Goal: Transaction & Acquisition: Purchase product/service

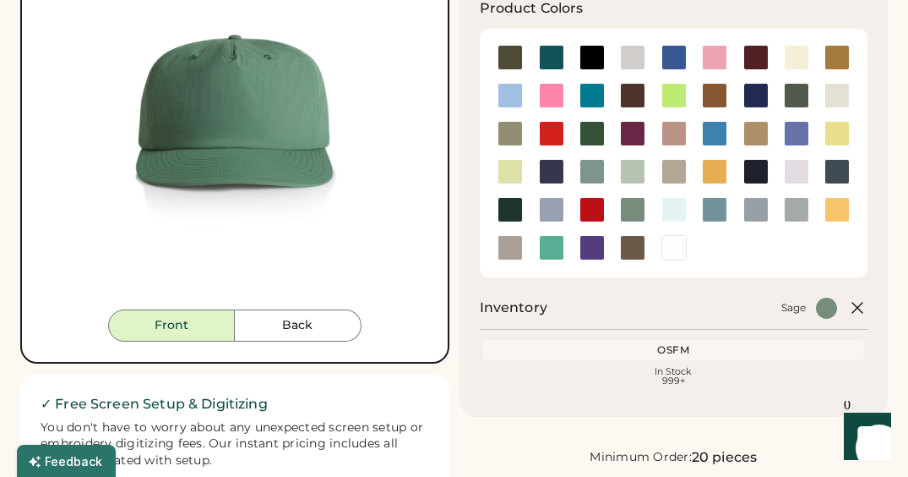
scroll to position [211, 0]
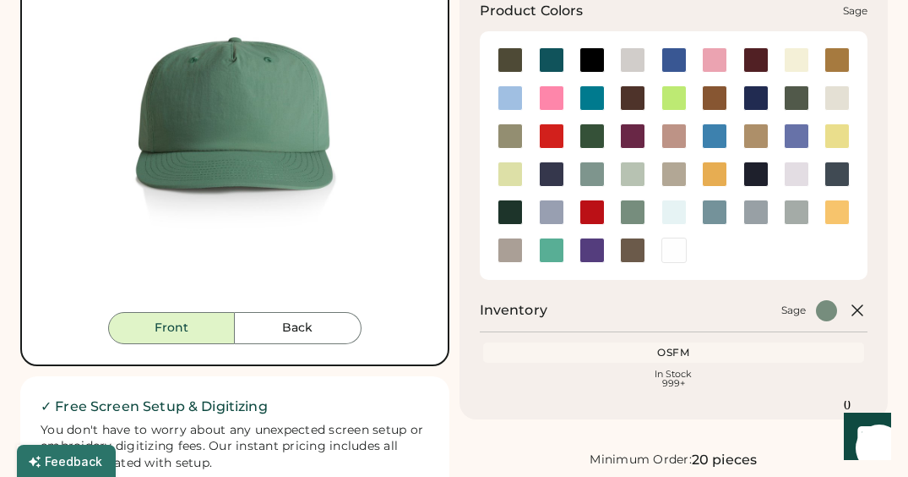
click at [629, 216] on div at bounding box center [632, 211] width 25 height 25
click at [722, 215] on div at bounding box center [714, 211] width 25 height 25
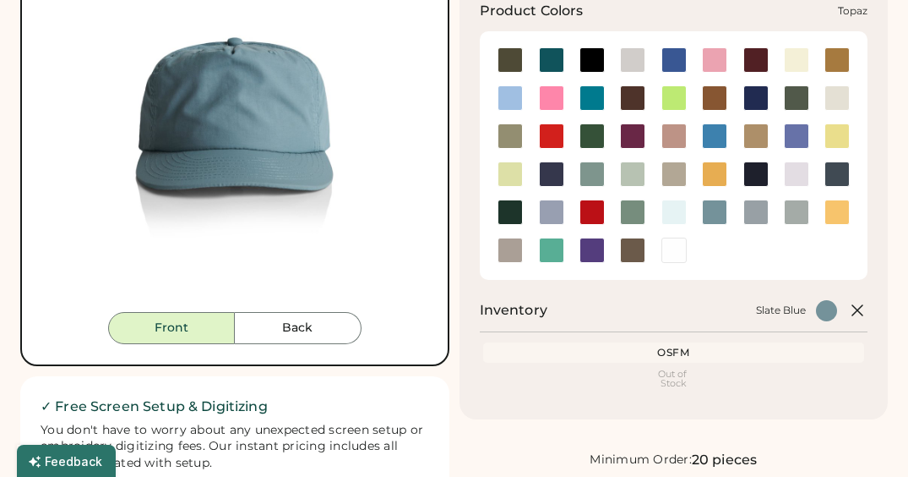
click at [557, 253] on div at bounding box center [551, 249] width 25 height 25
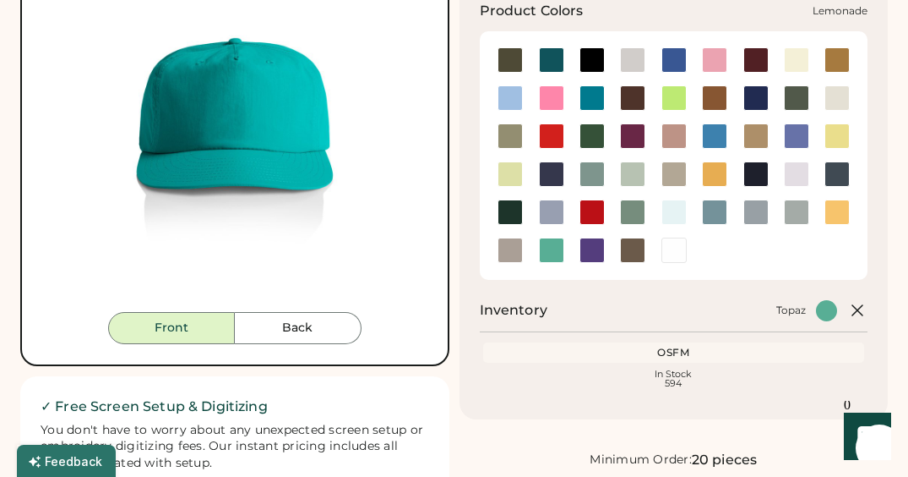
click at [840, 150] on div at bounding box center [837, 136] width 41 height 38
click at [638, 211] on div at bounding box center [632, 211] width 25 height 25
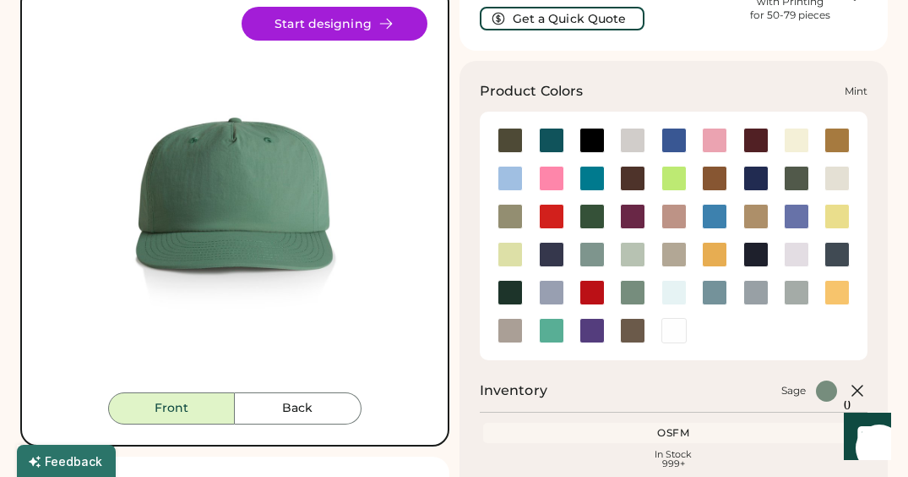
scroll to position [132, 0]
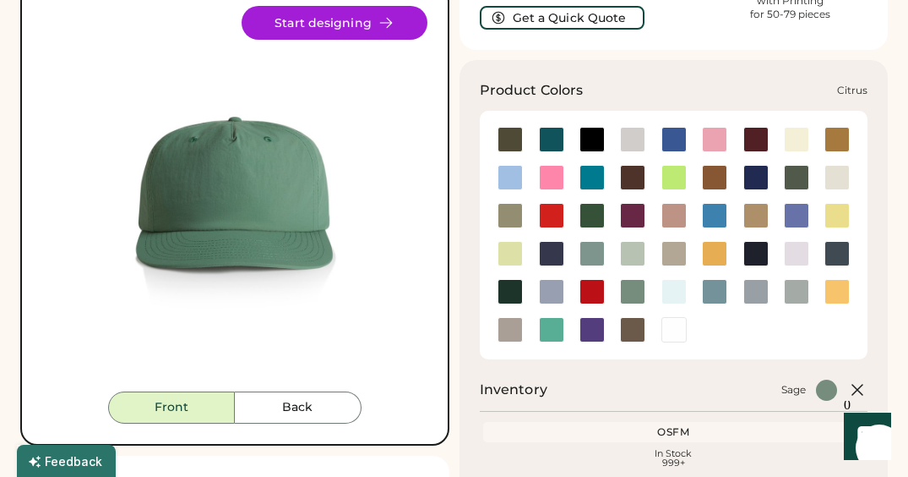
click at [671, 177] on div at bounding box center [674, 177] width 25 height 25
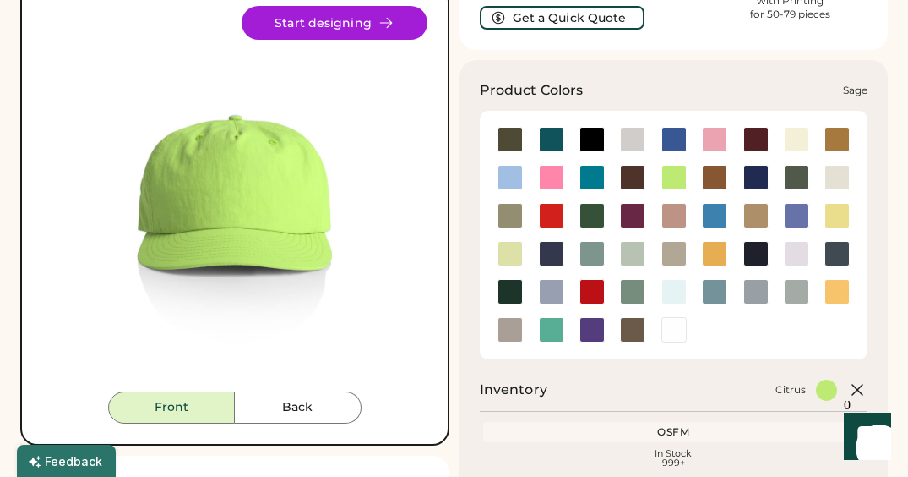
click at [631, 290] on div at bounding box center [632, 291] width 25 height 25
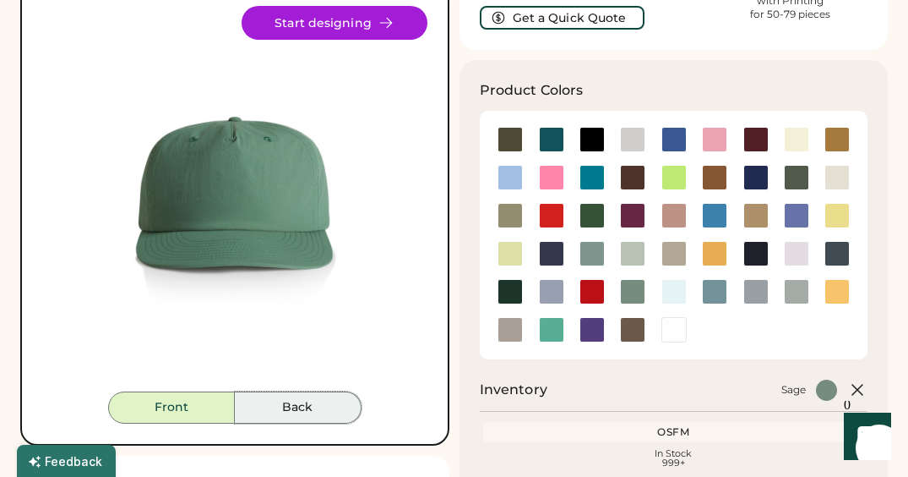
click at [313, 403] on button "Back" at bounding box center [298, 407] width 127 height 32
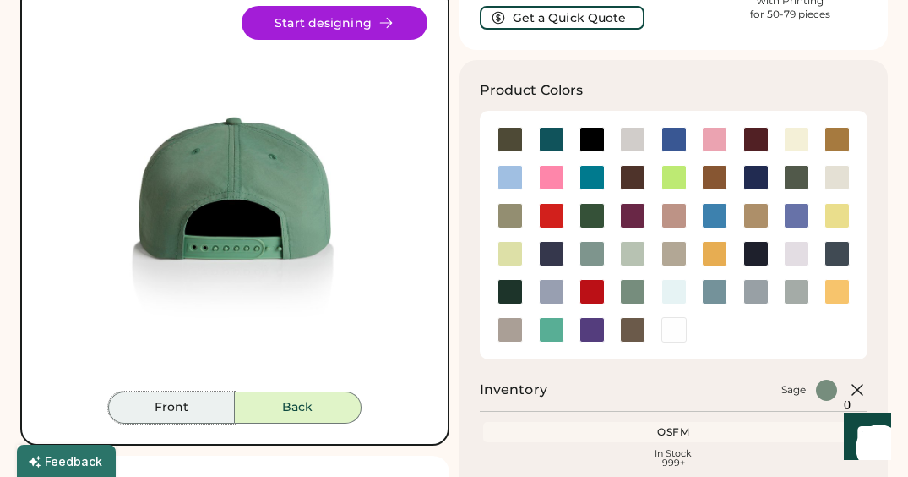
click at [193, 415] on button "Front" at bounding box center [171, 407] width 127 height 32
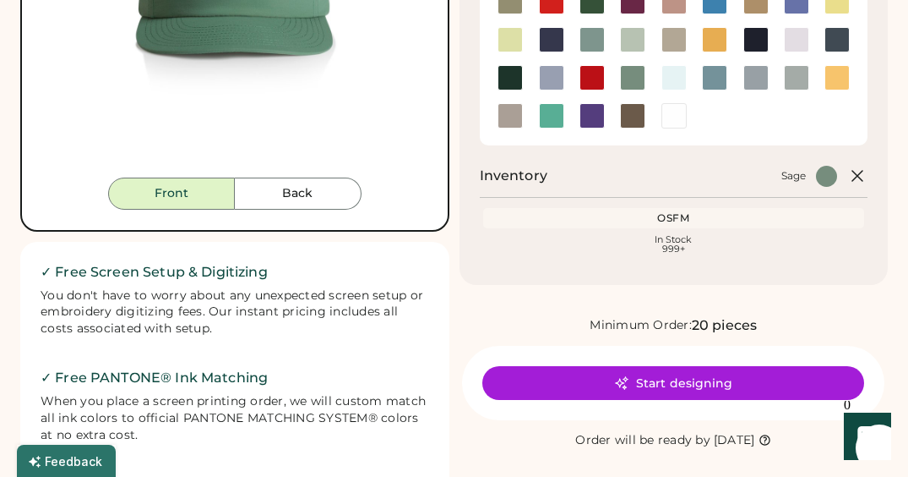
scroll to position [366, 0]
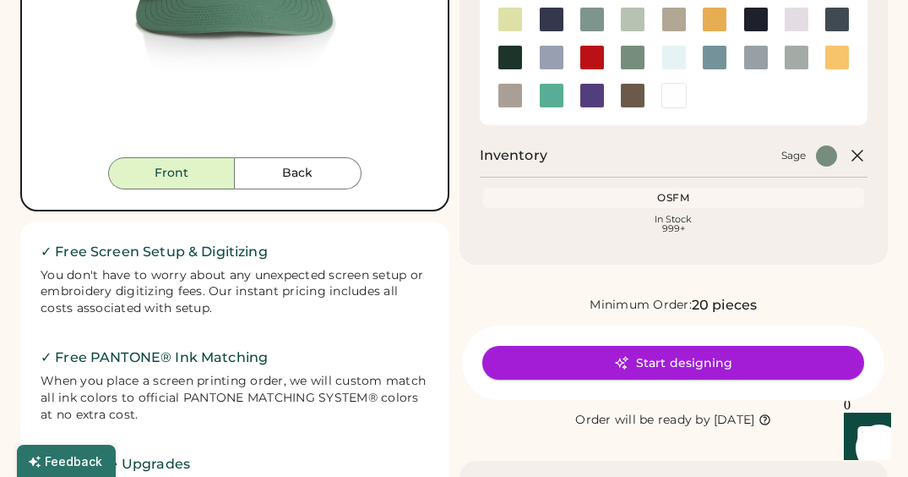
click at [639, 361] on button "Start designing" at bounding box center [673, 363] width 382 height 34
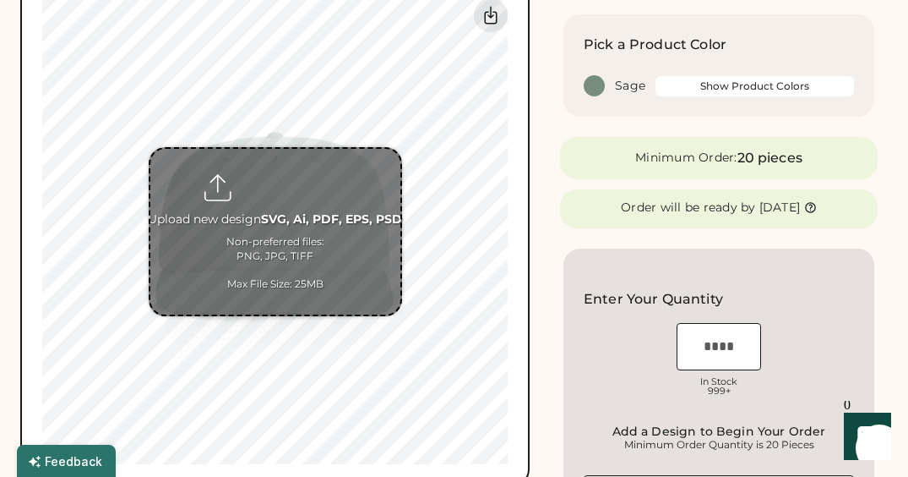
scroll to position [210, 0]
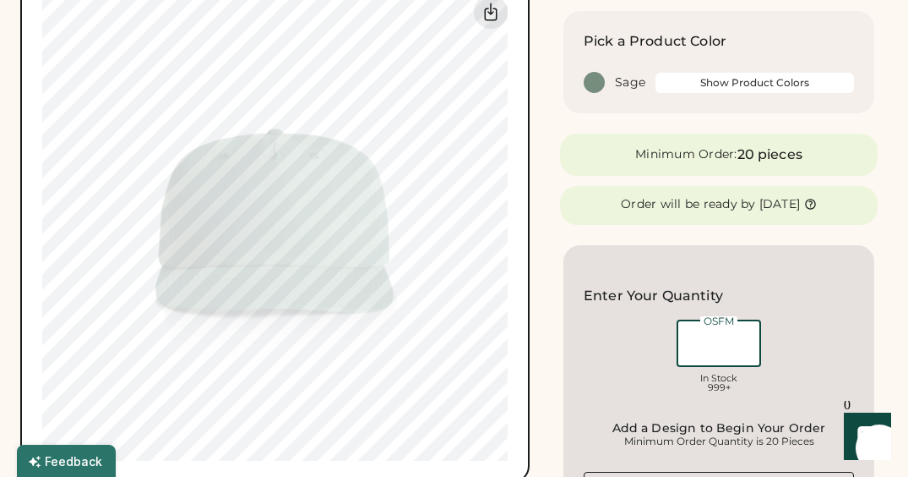
click at [713, 355] on input "input" at bounding box center [719, 342] width 84 height 47
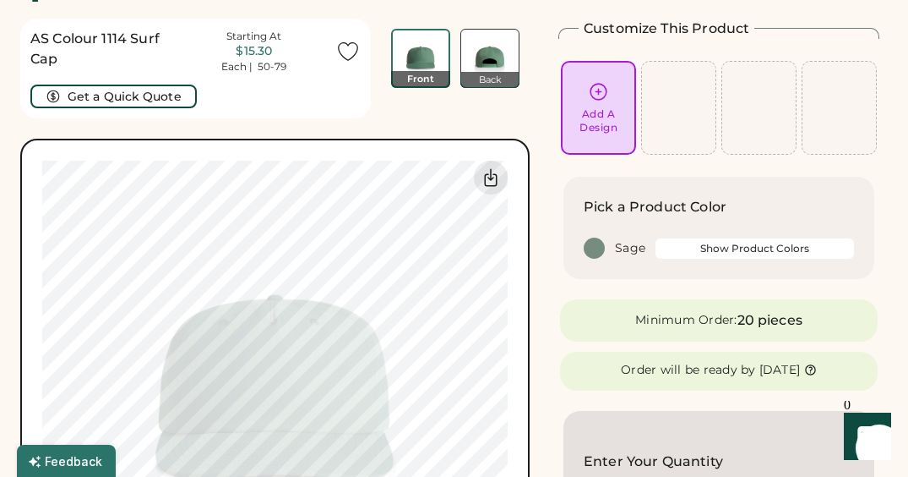
scroll to position [42, 0]
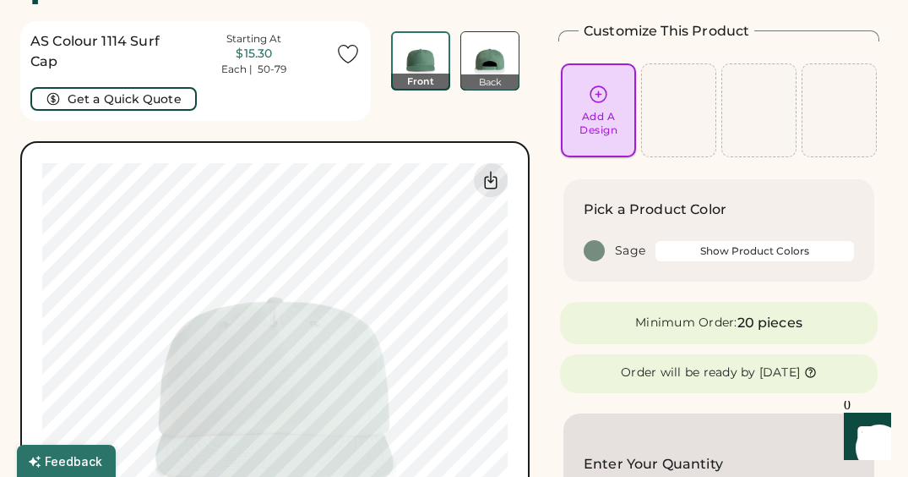
click at [599, 121] on div "Add A Design" at bounding box center [599, 123] width 38 height 27
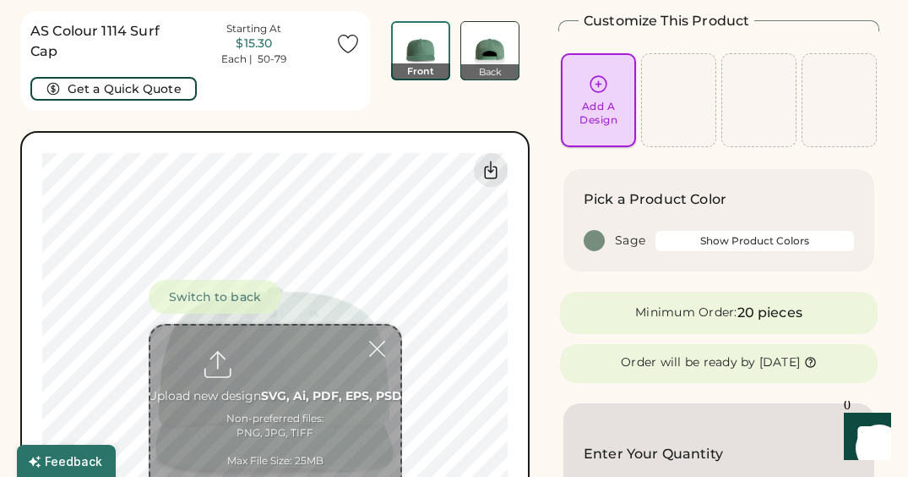
scroll to position [63, 0]
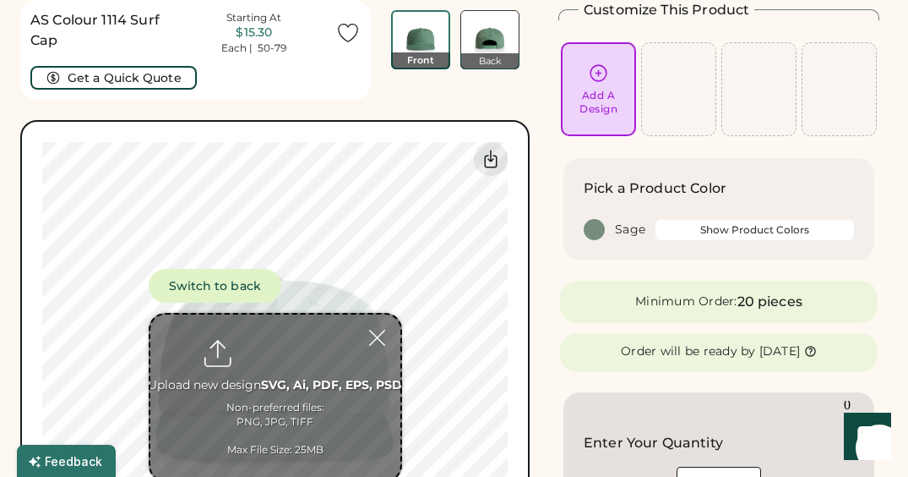
click at [270, 378] on input "file" at bounding box center [275, 397] width 250 height 166
type input "**********"
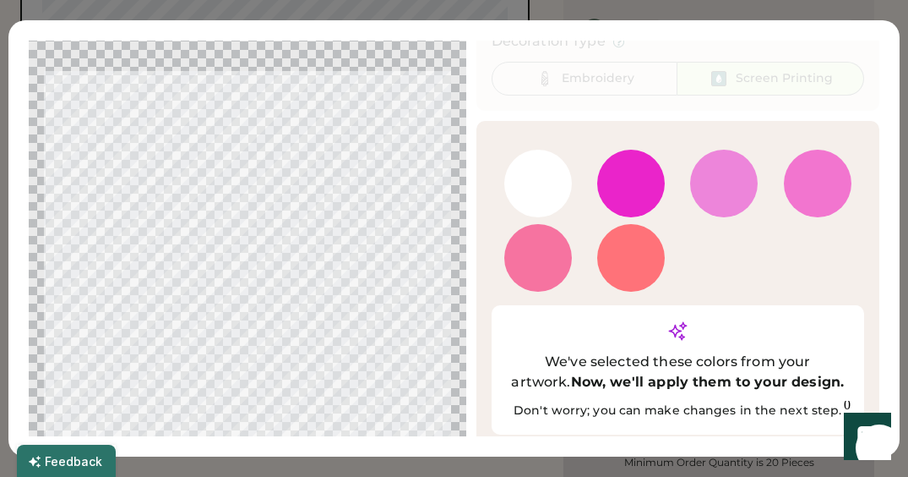
scroll to position [166, 0]
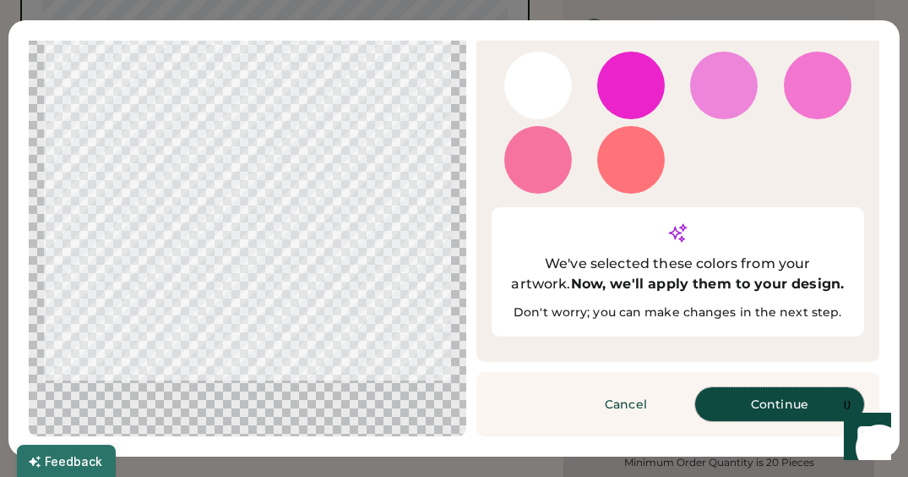
click at [764, 406] on button "Continue" at bounding box center [779, 404] width 169 height 34
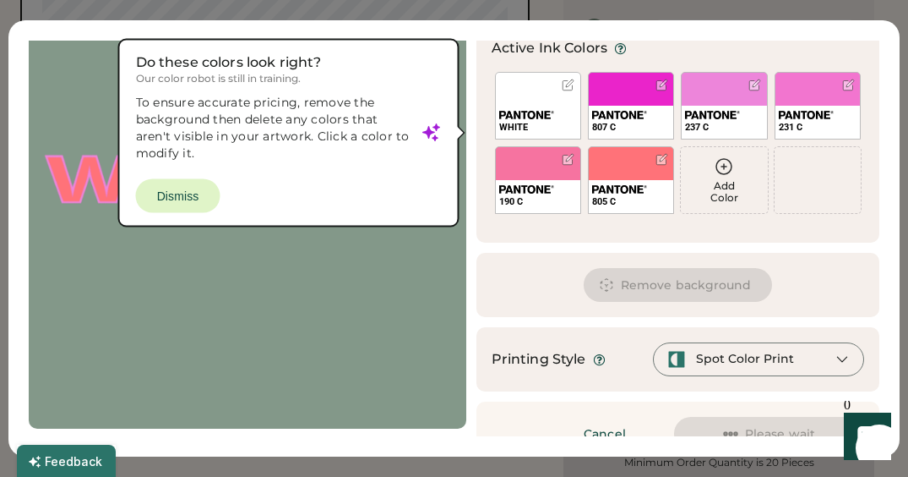
click at [193, 201] on div at bounding box center [247, 173] width 407 height 480
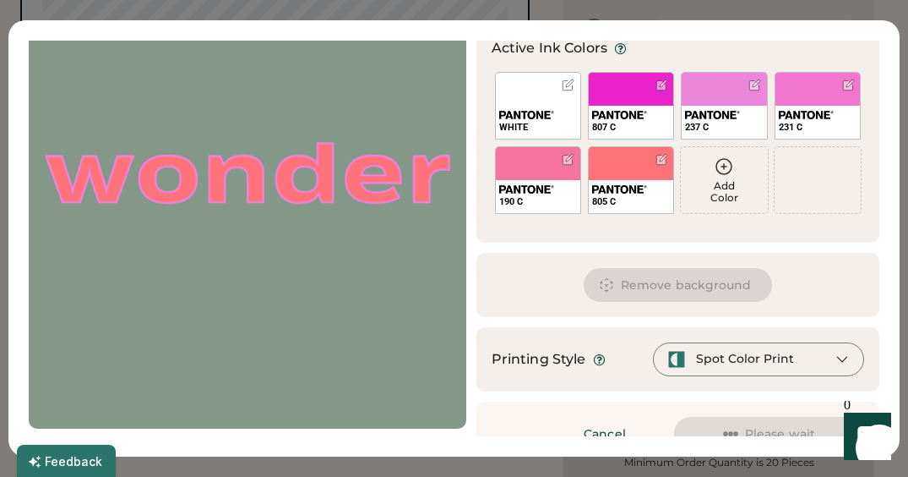
scroll to position [196, 0]
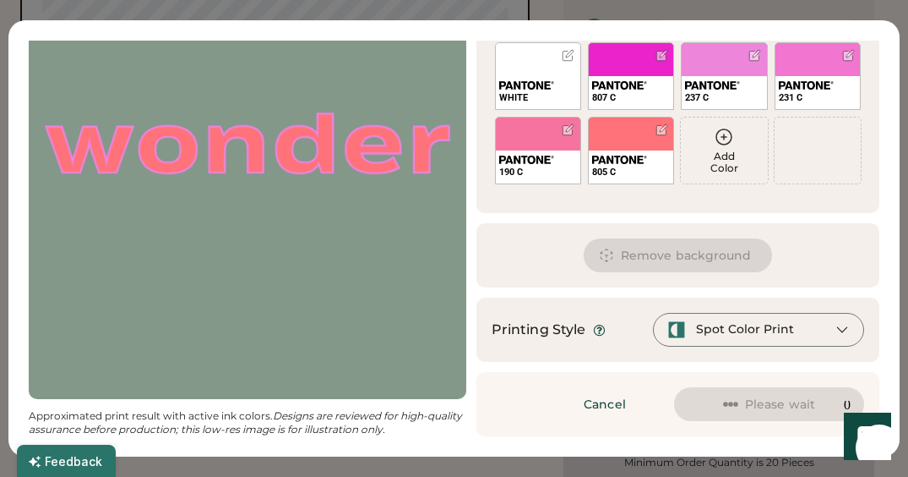
click at [792, 317] on div "Spot Color Print" at bounding box center [758, 330] width 211 height 34
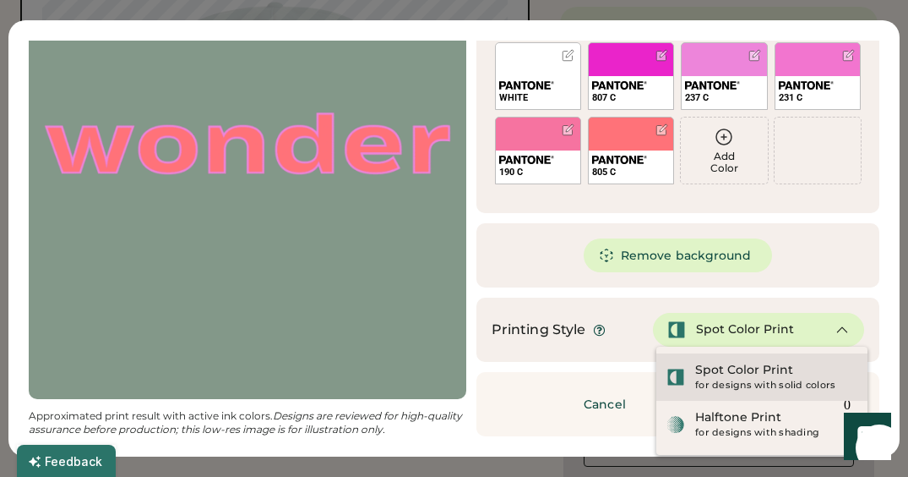
scroll to position [412, 0]
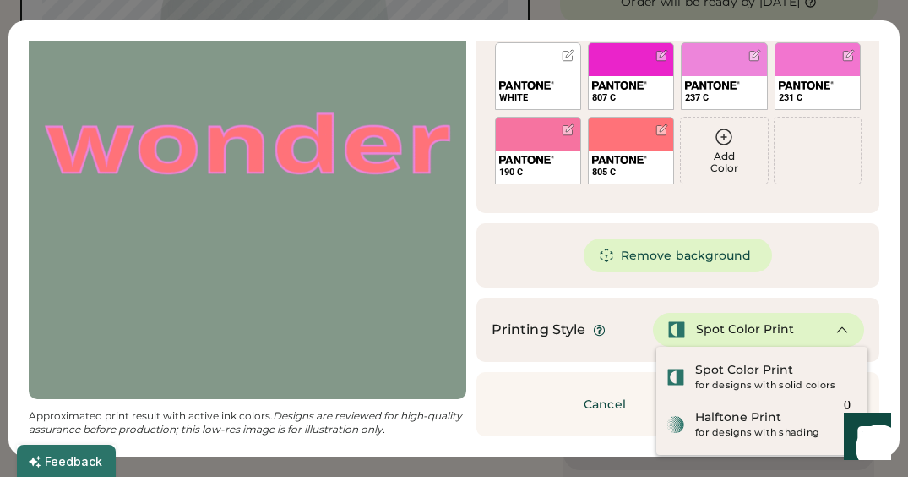
click at [895, 266] on div "Original Print Ready Updating Image Approximated print result with active ink c…" at bounding box center [453, 238] width 891 height 436
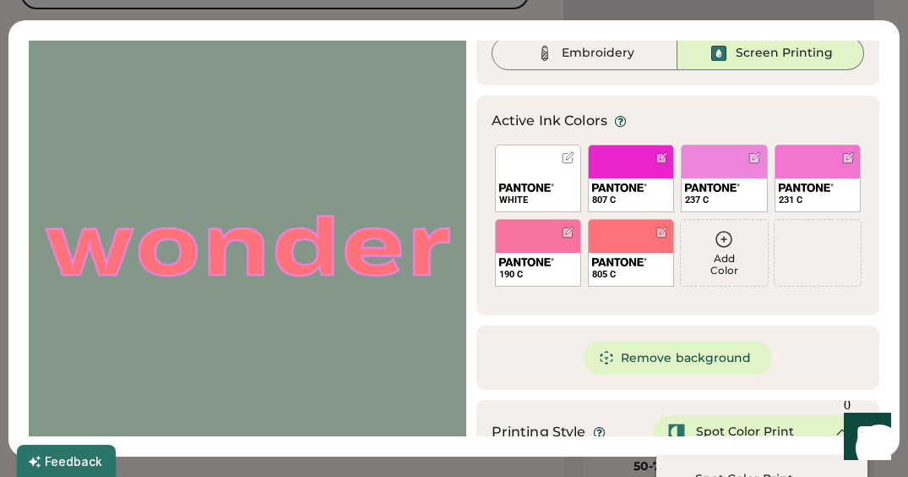
scroll to position [87, 0]
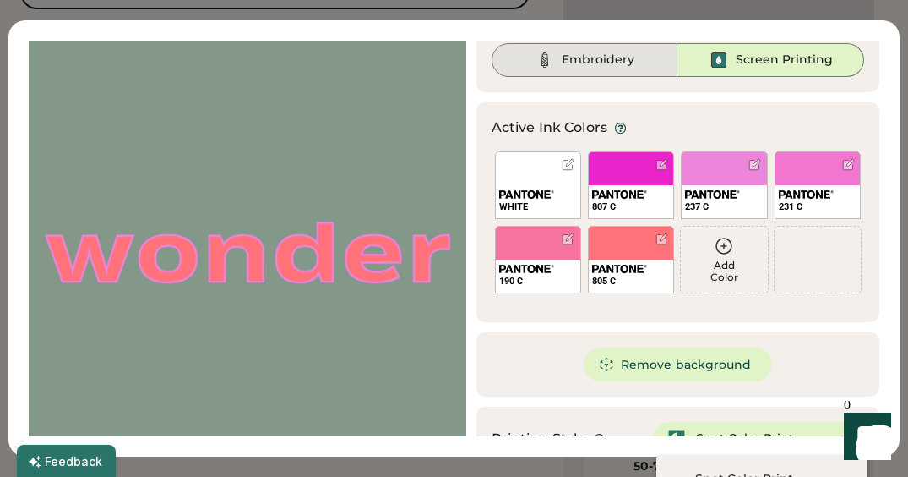
click at [532, 61] on div "Embroidery" at bounding box center [585, 60] width 187 height 34
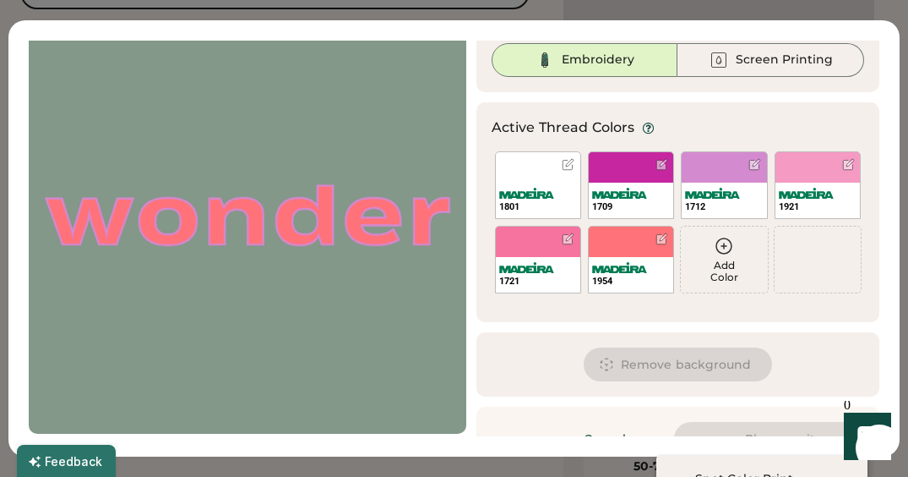
scroll to position [122, 0]
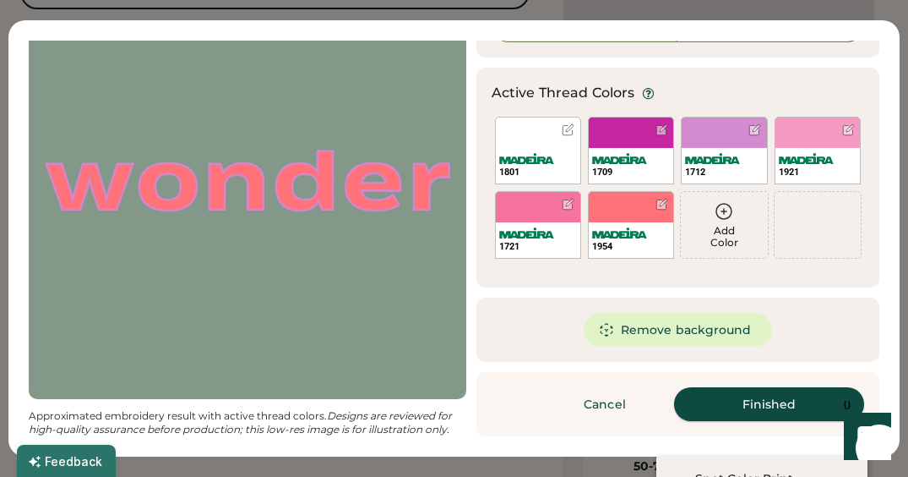
click at [741, 406] on button "Finished" at bounding box center [769, 404] width 190 height 34
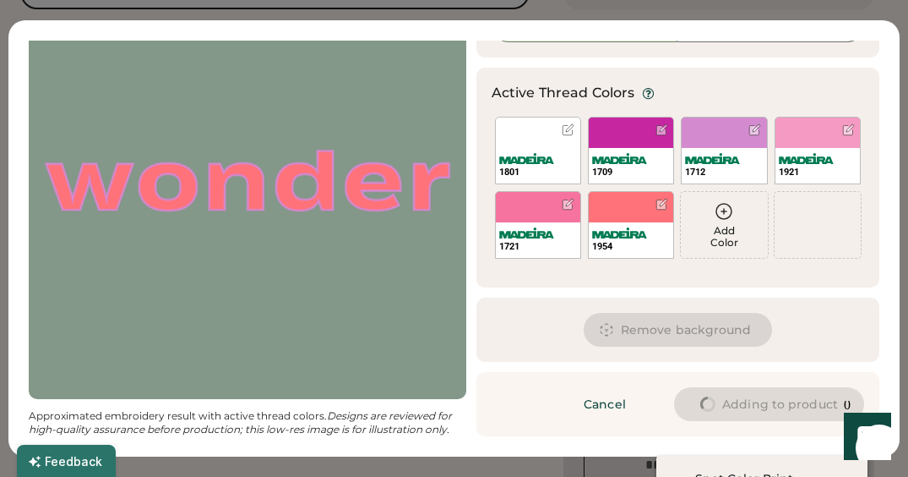
type input "****"
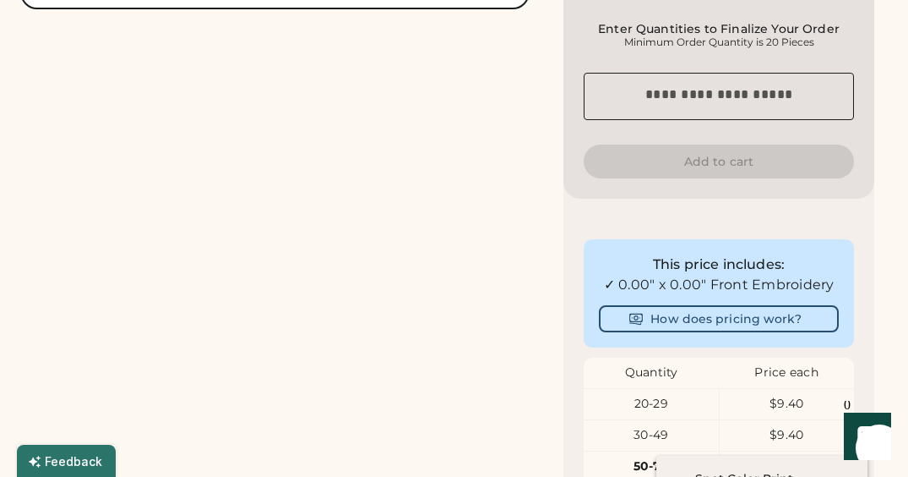
type input "****"
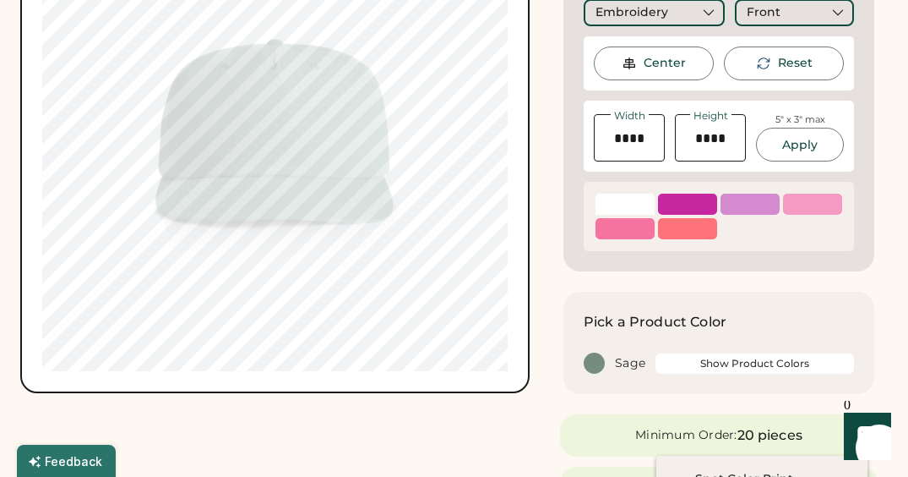
scroll to position [297, 0]
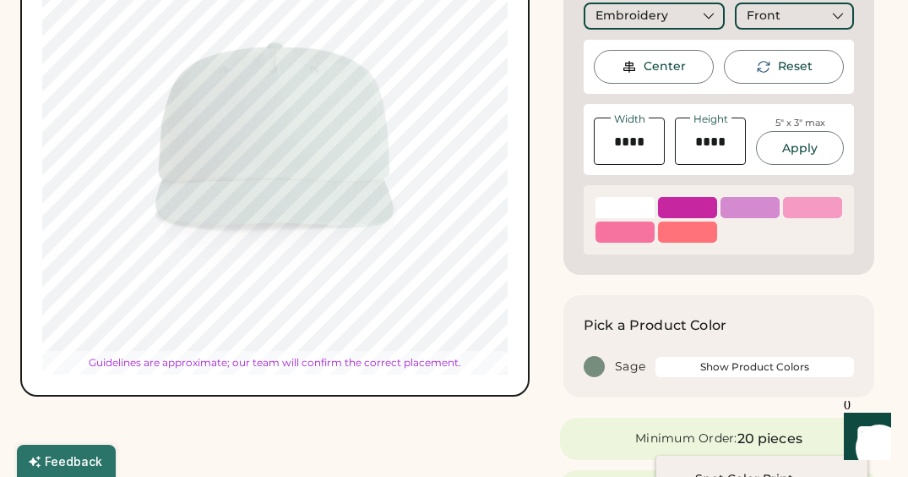
type input "****"
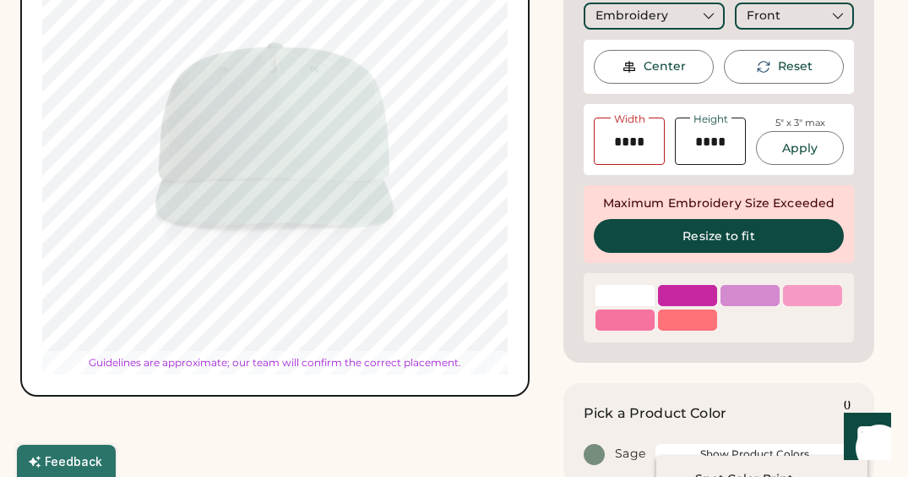
type input "****"
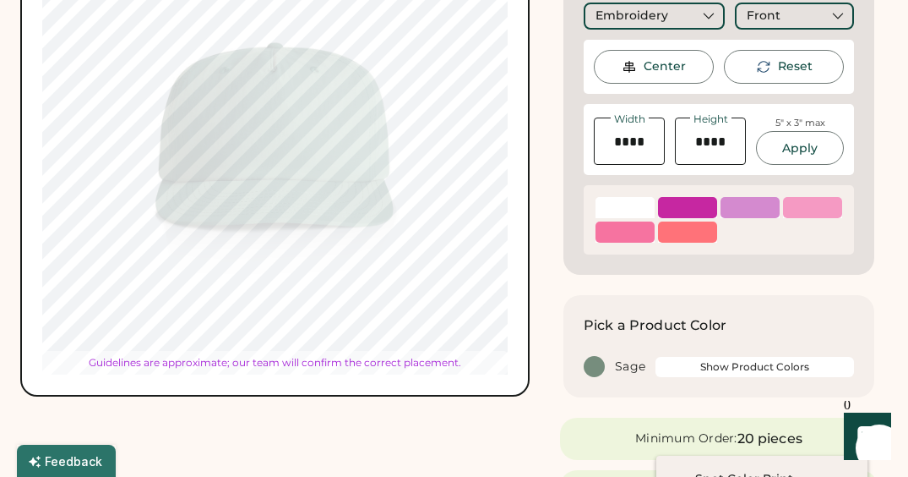
type input "****"
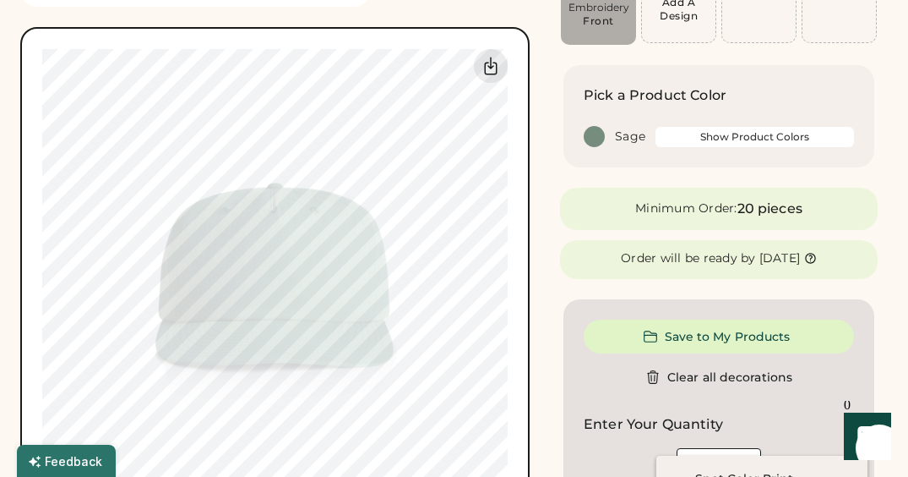
scroll to position [0, 0]
